Goal: Transaction & Acquisition: Purchase product/service

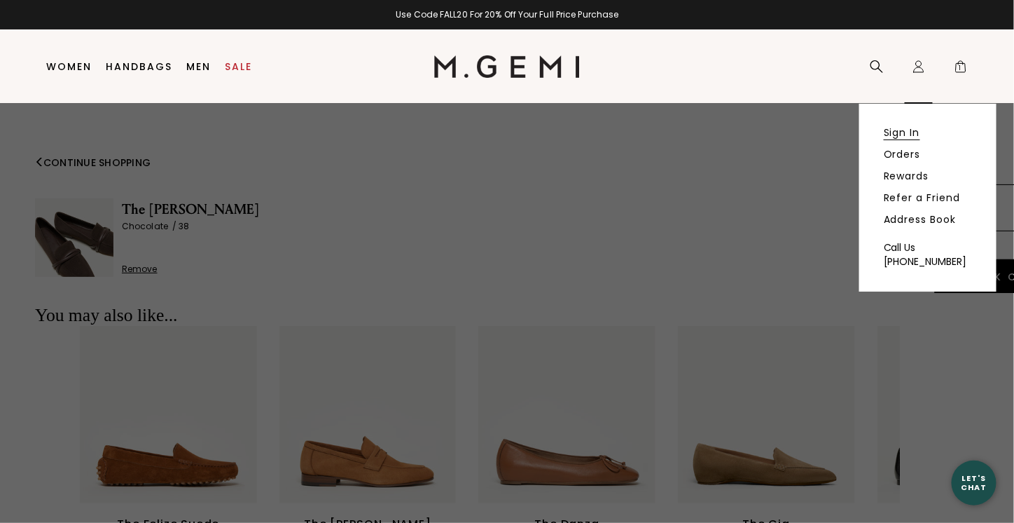
click at [905, 134] on link "Sign In" at bounding box center [902, 132] width 36 height 13
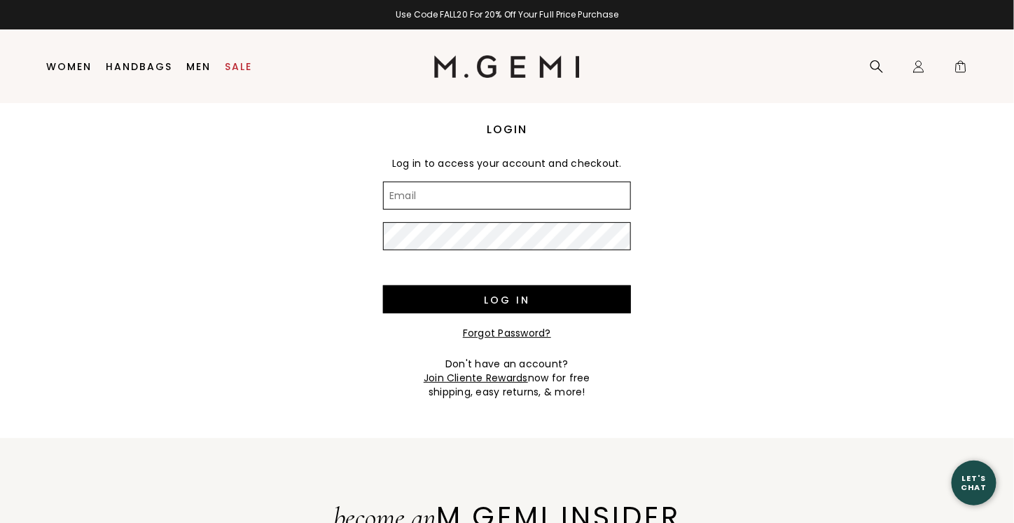
click at [543, 204] on input "Email" at bounding box center [507, 195] width 248 height 28
type input "[EMAIL_ADDRESS][DOMAIN_NAME]"
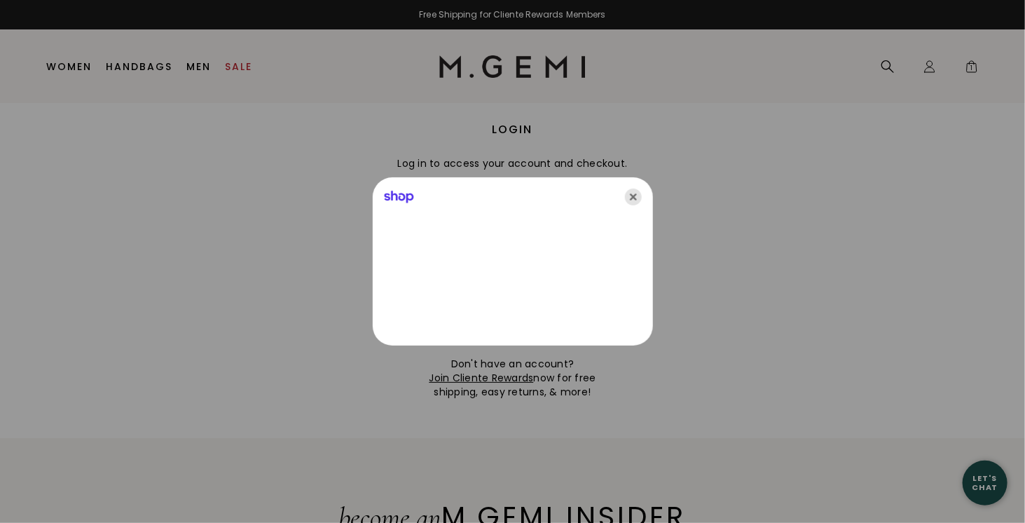
click at [638, 198] on icon "Close" at bounding box center [633, 196] width 17 height 17
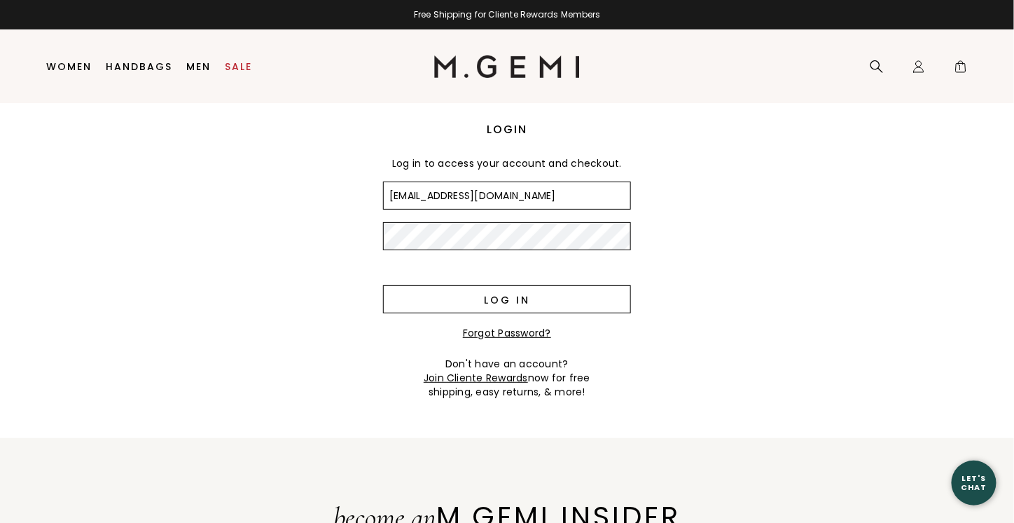
click at [497, 295] on input "Log in" at bounding box center [507, 299] width 248 height 28
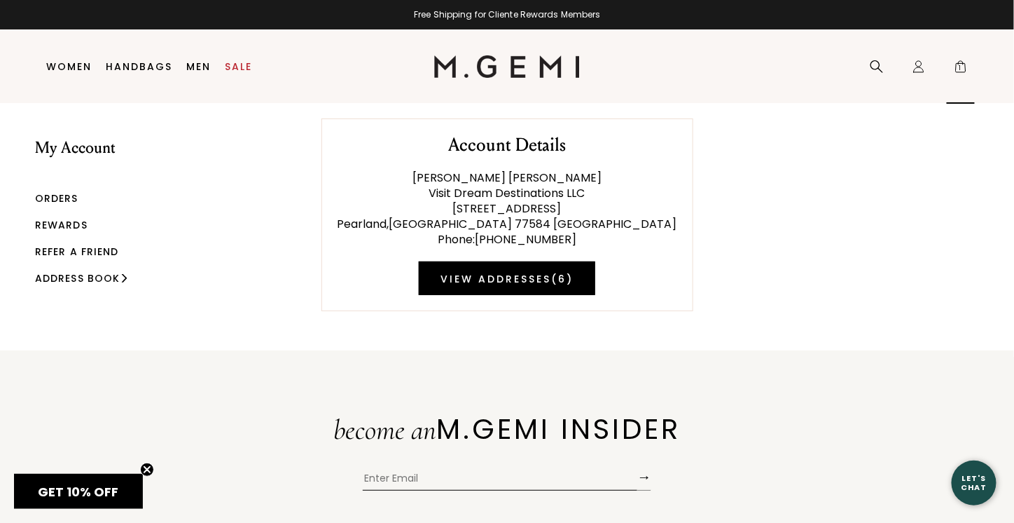
click at [965, 70] on span "1" at bounding box center [961, 69] width 14 height 14
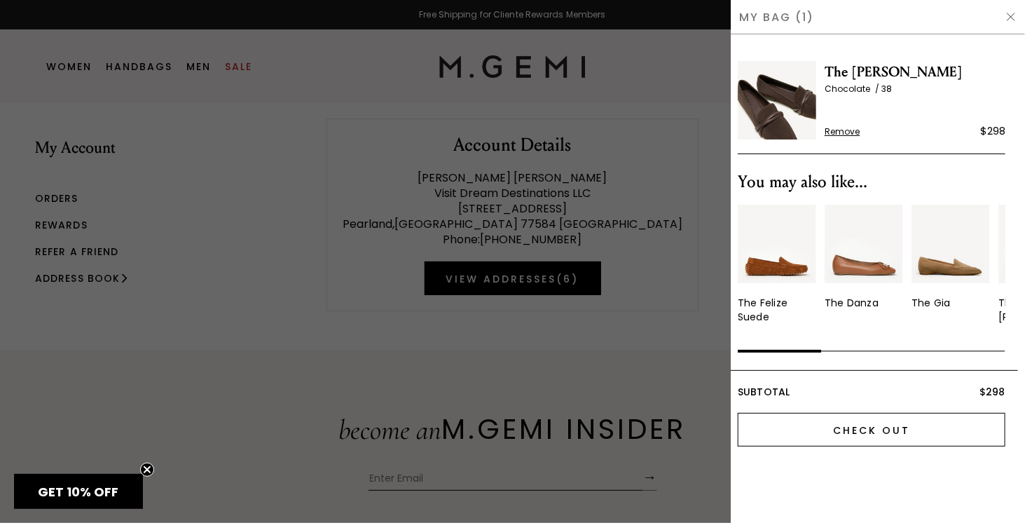
click at [876, 435] on input "Check Out" at bounding box center [872, 430] width 268 height 34
